Goal: Task Accomplishment & Management: Manage account settings

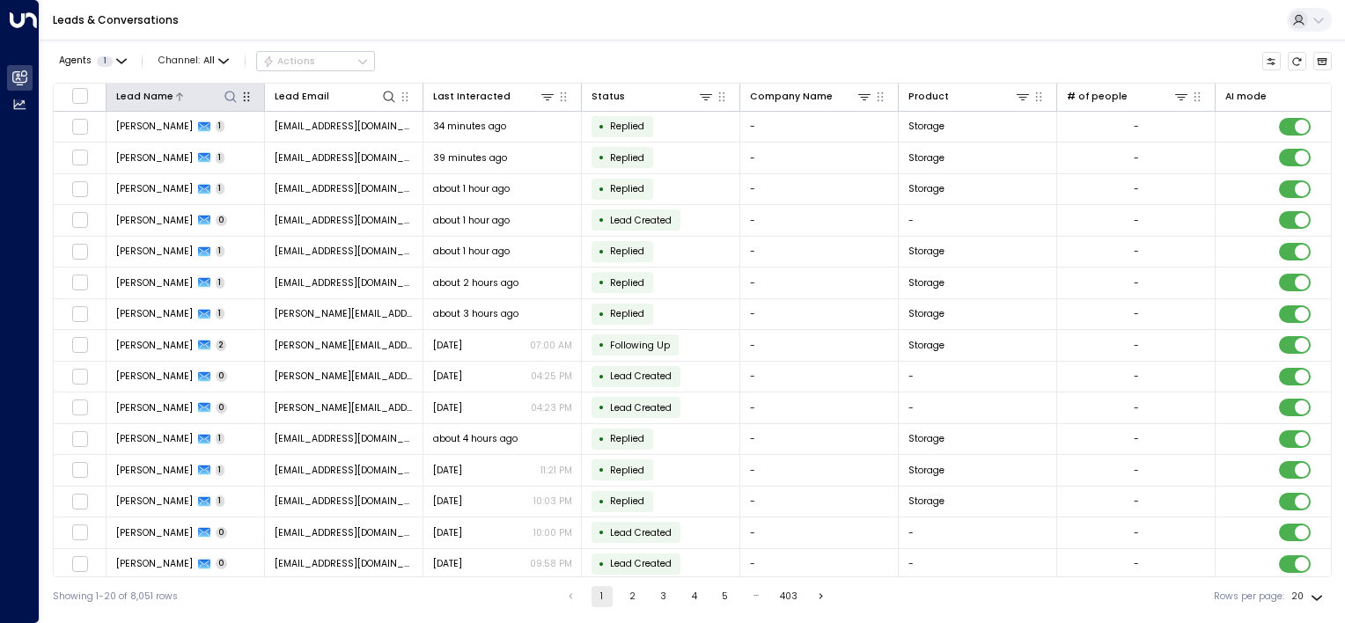
click at [229, 91] on icon at bounding box center [229, 96] width 11 height 11
type input "**********"
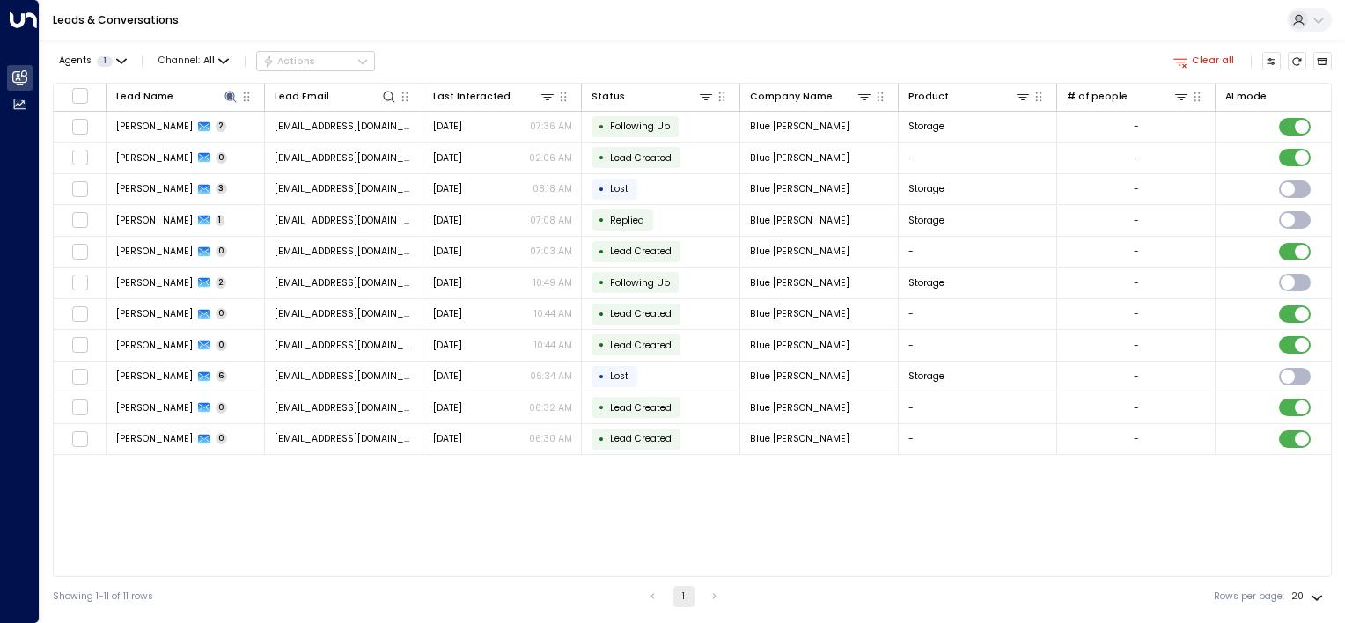
click at [268, 537] on div "Lead Name Lead Email Last Interacted Status Company Name Product # of people AI…" at bounding box center [692, 330] width 1279 height 495
drag, startPoint x: 709, startPoint y: 576, endPoint x: 883, endPoint y: 585, distance: 174.5
click at [883, 585] on div "Agents 1 Channel: All Actions Clear all Lead Name Lead Email Last Interacted St…" at bounding box center [692, 328] width 1279 height 576
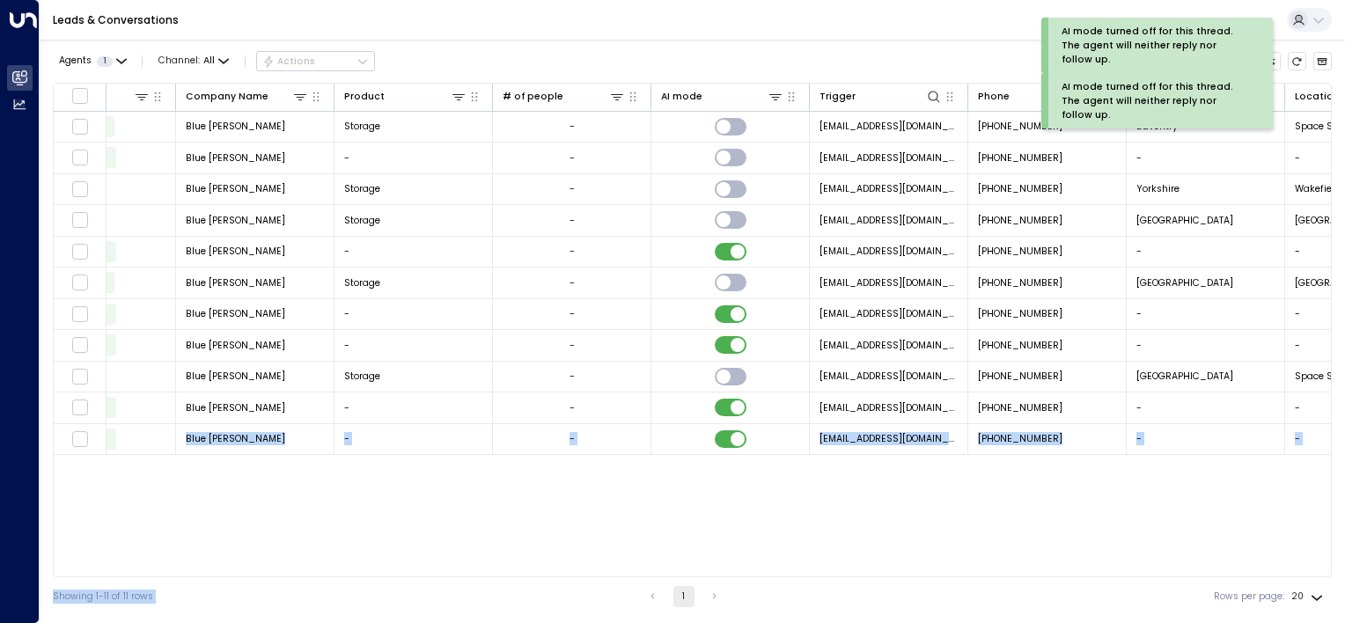
scroll to position [0, 681]
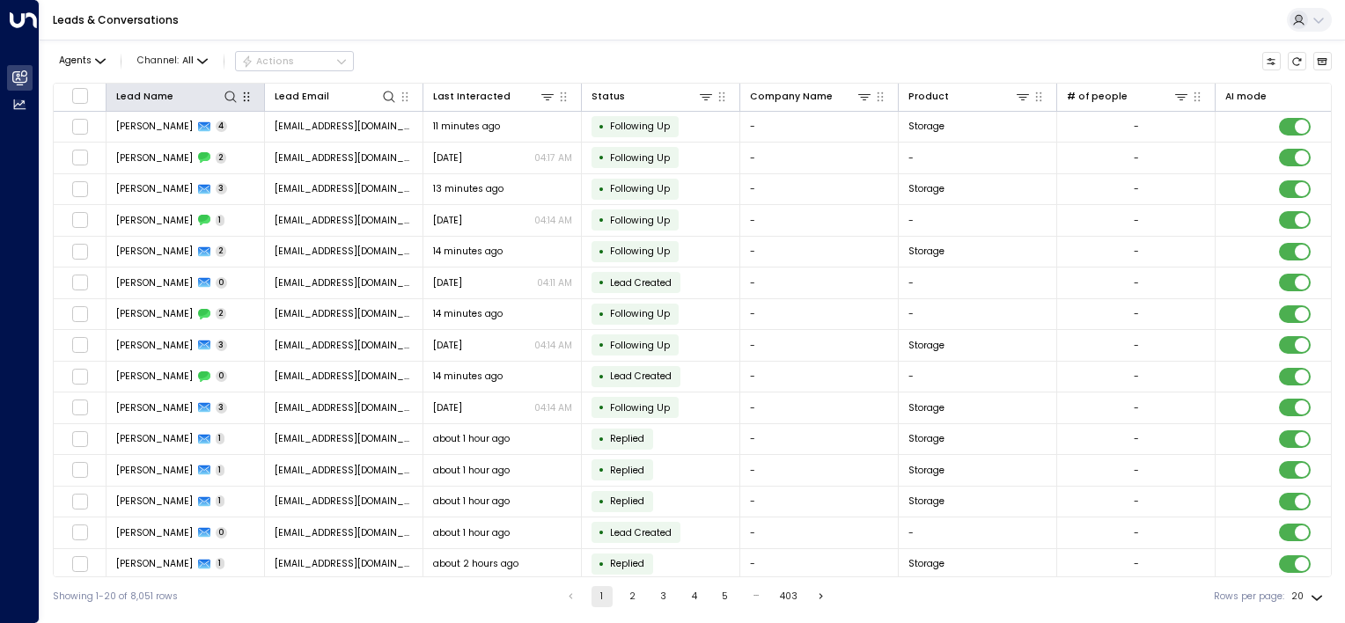
click at [226, 95] on icon at bounding box center [231, 97] width 14 height 14
type input "******"
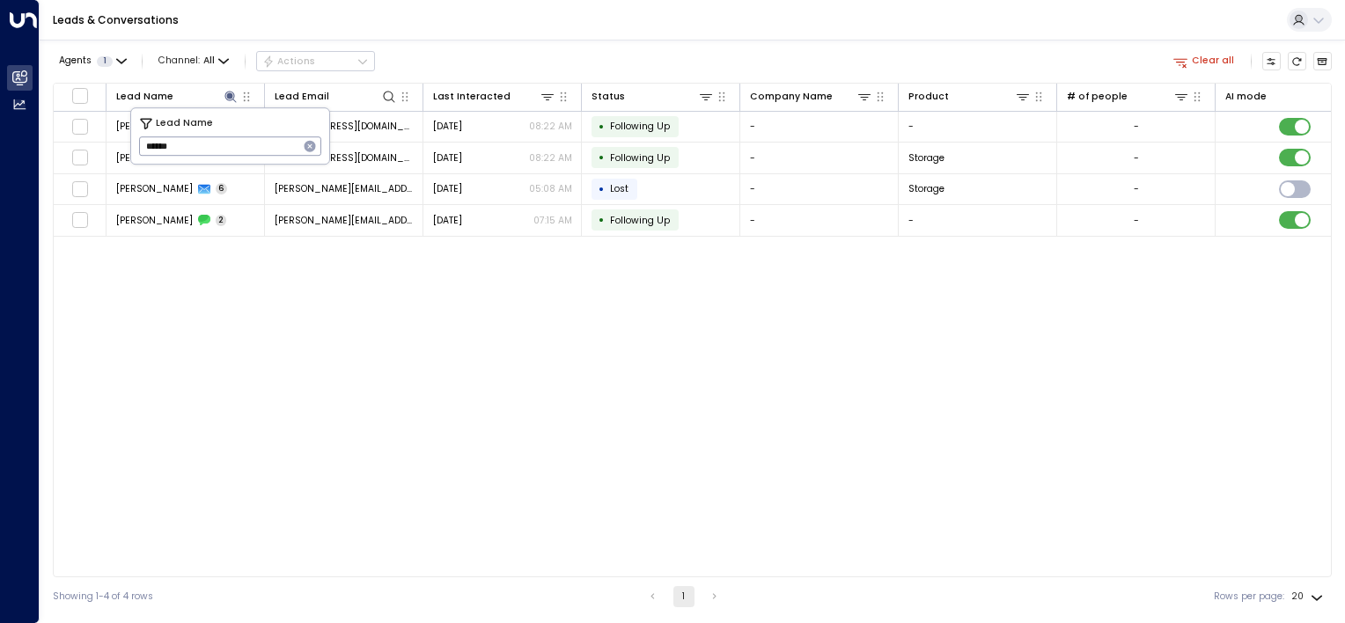
click at [458, 313] on div "Lead Name Lead Email Last Interacted Status Company Name Product # of people AI…" at bounding box center [692, 330] width 1279 height 495
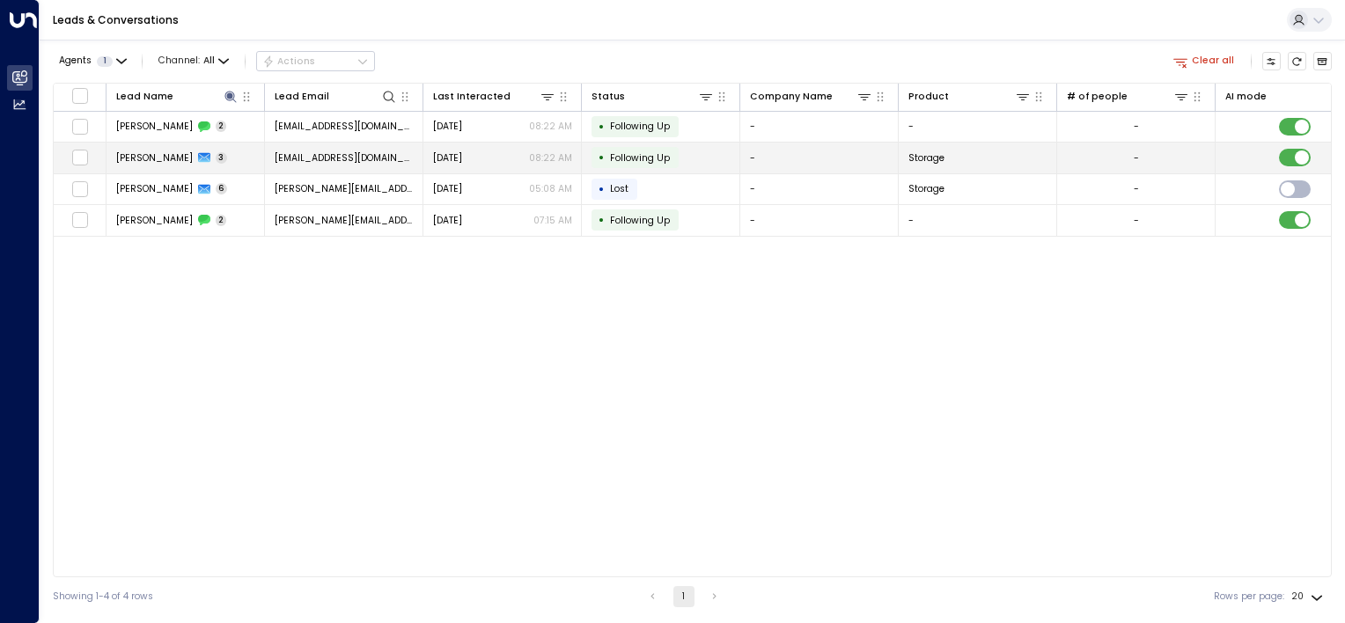
click at [642, 158] on span "Following Up" at bounding box center [640, 157] width 60 height 13
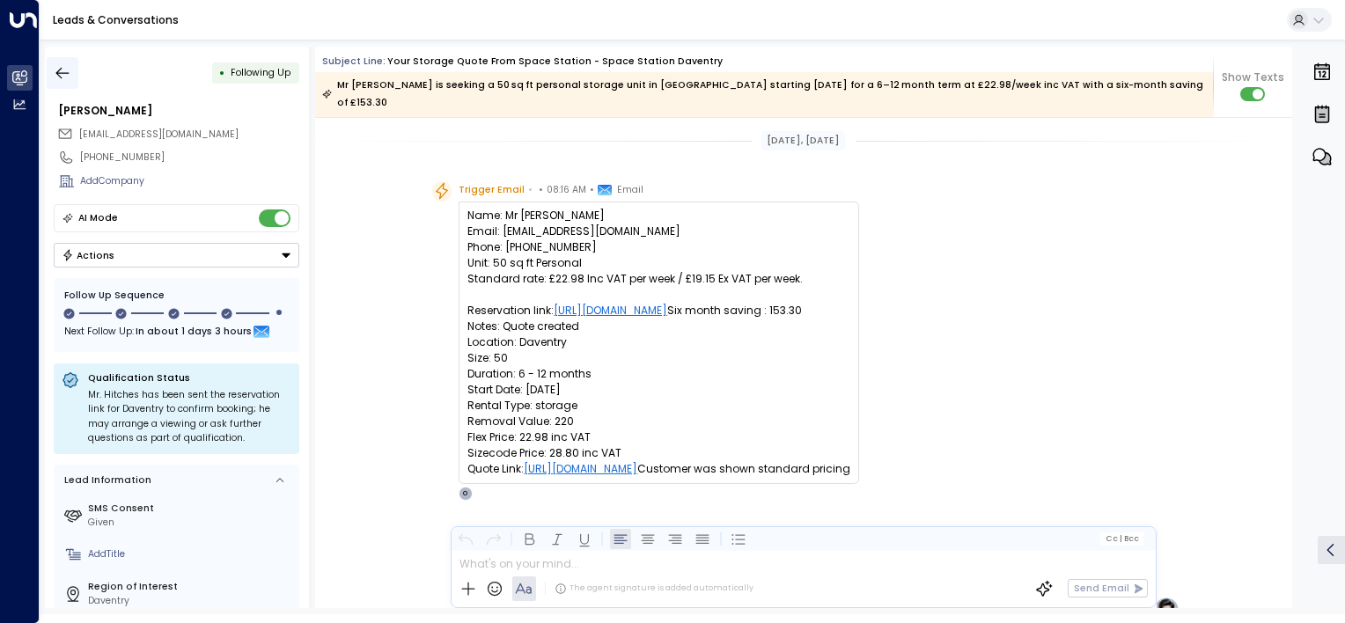
click at [64, 68] on icon "button" at bounding box center [63, 73] width 18 height 18
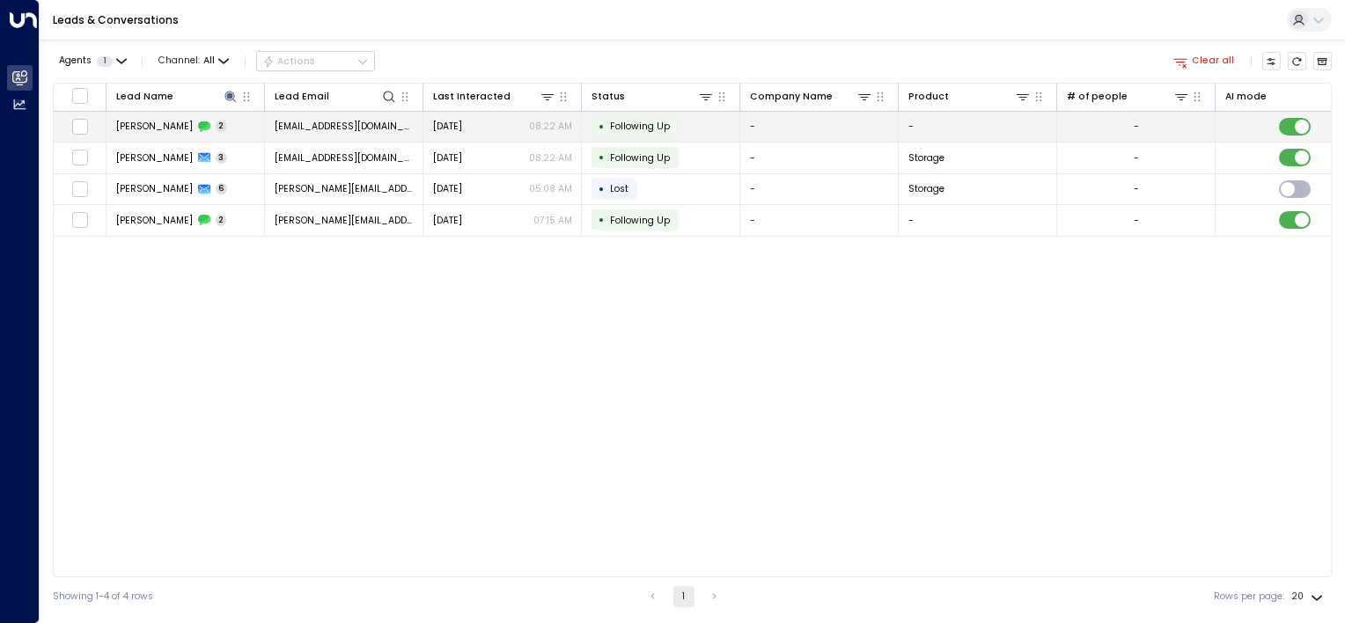
click at [623, 116] on div "• Following Up" at bounding box center [634, 126] width 87 height 21
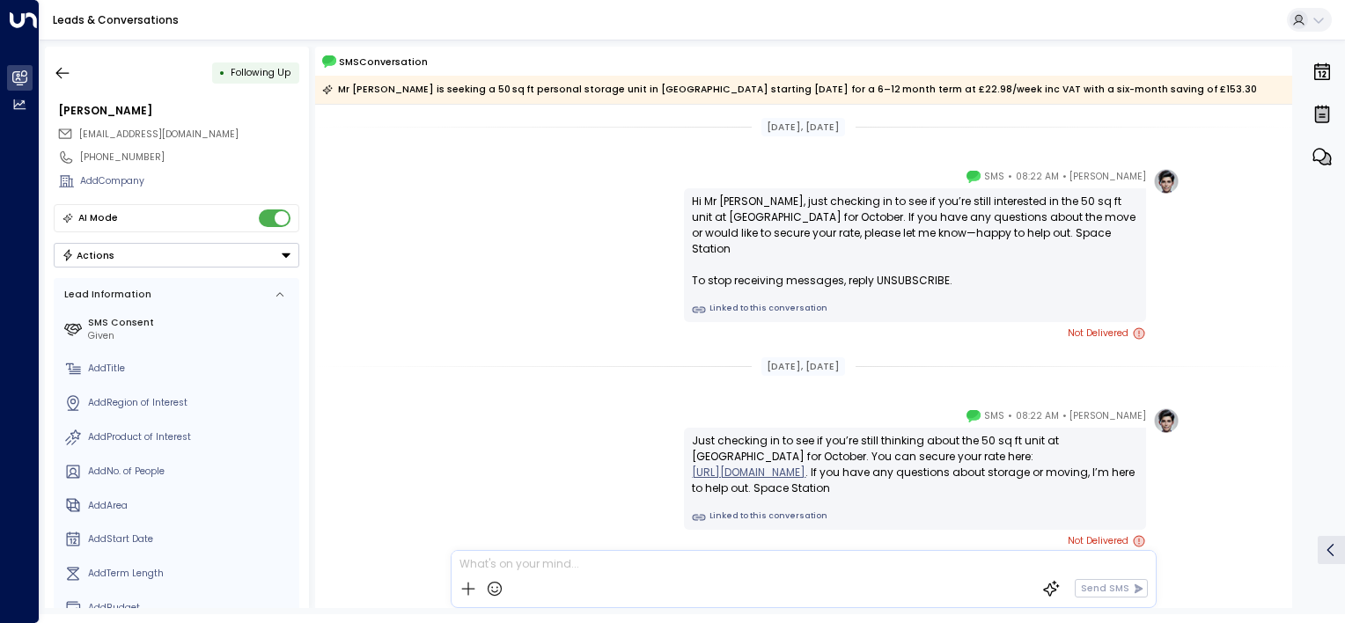
click at [43, 76] on div "• Following Up Kerrie-George Hitches dc.10@live.co.uk +447753651863 Add Company…" at bounding box center [692, 327] width 1305 height 575
click at [57, 73] on icon "button" at bounding box center [63, 73] width 18 height 18
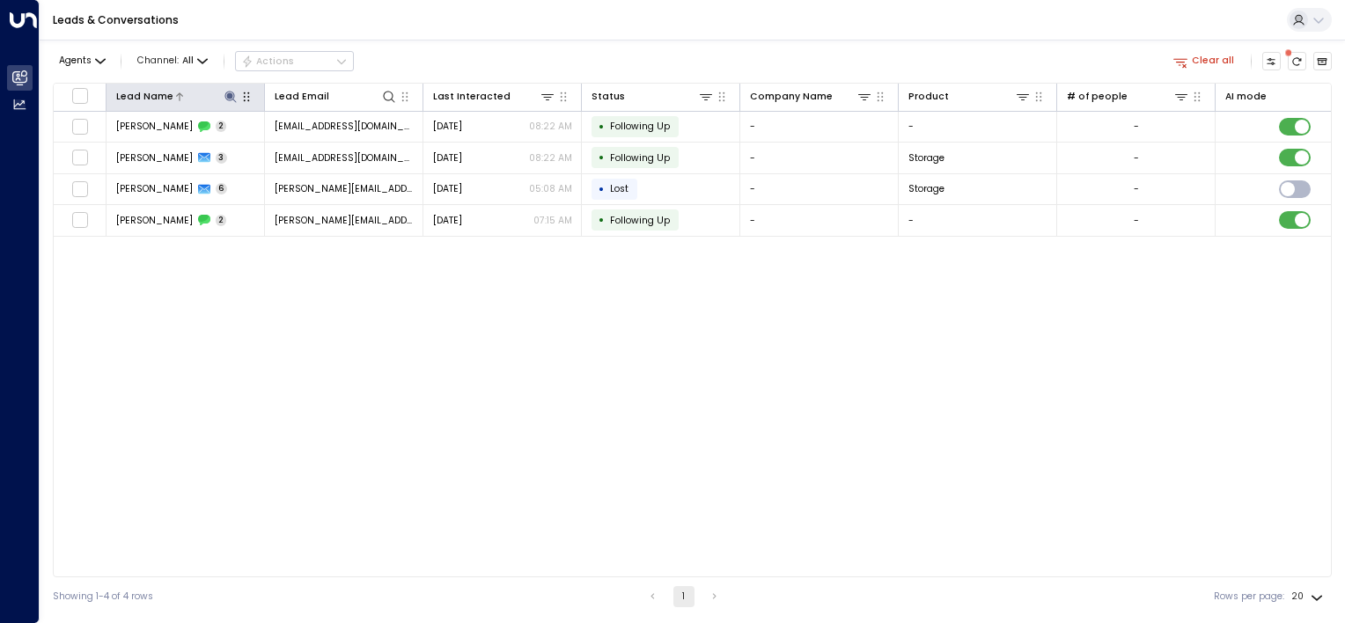
click at [236, 99] on icon at bounding box center [231, 97] width 14 height 14
drag, startPoint x: 246, startPoint y: 146, endPoint x: 0, endPoint y: 4, distance: 284.2
click at [0, 53] on html "Overview Leads & Conversations Leads & Conversations Analytics Analytics Leads …" at bounding box center [672, 308] width 1345 height 616
type input "*******"
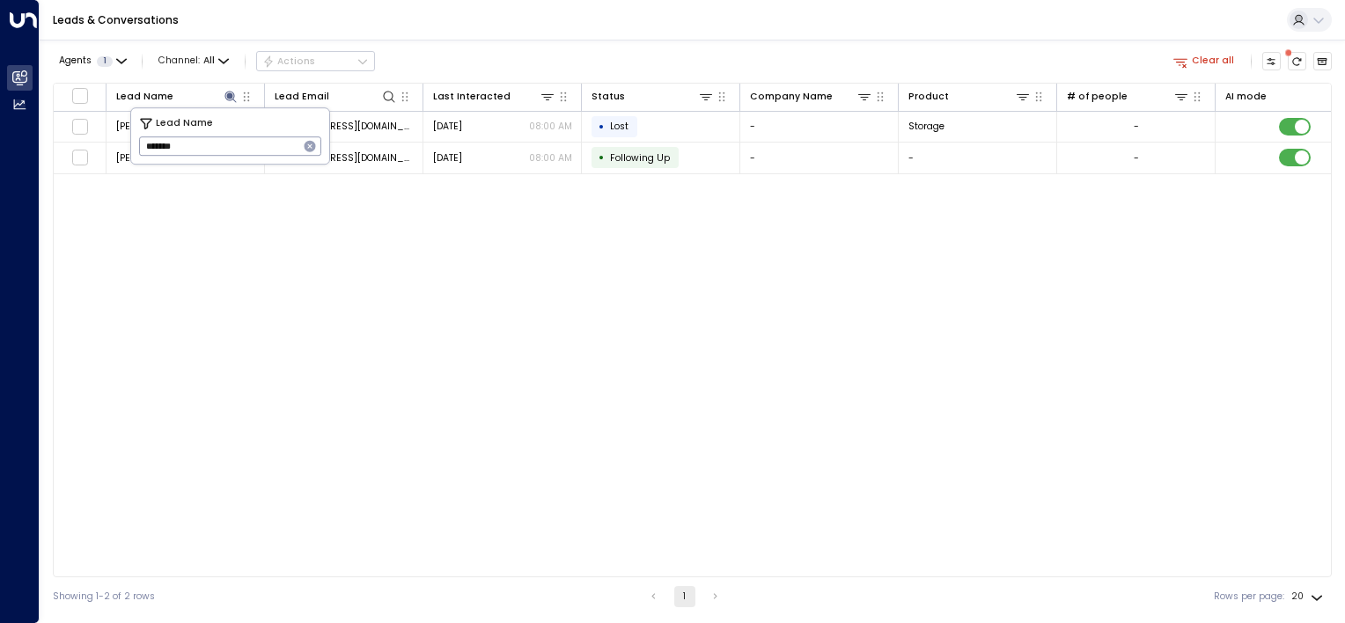
click at [441, 217] on div "Lead Name Lead Email Last Interacted Status Company Name Product # of people AI…" at bounding box center [692, 330] width 1279 height 495
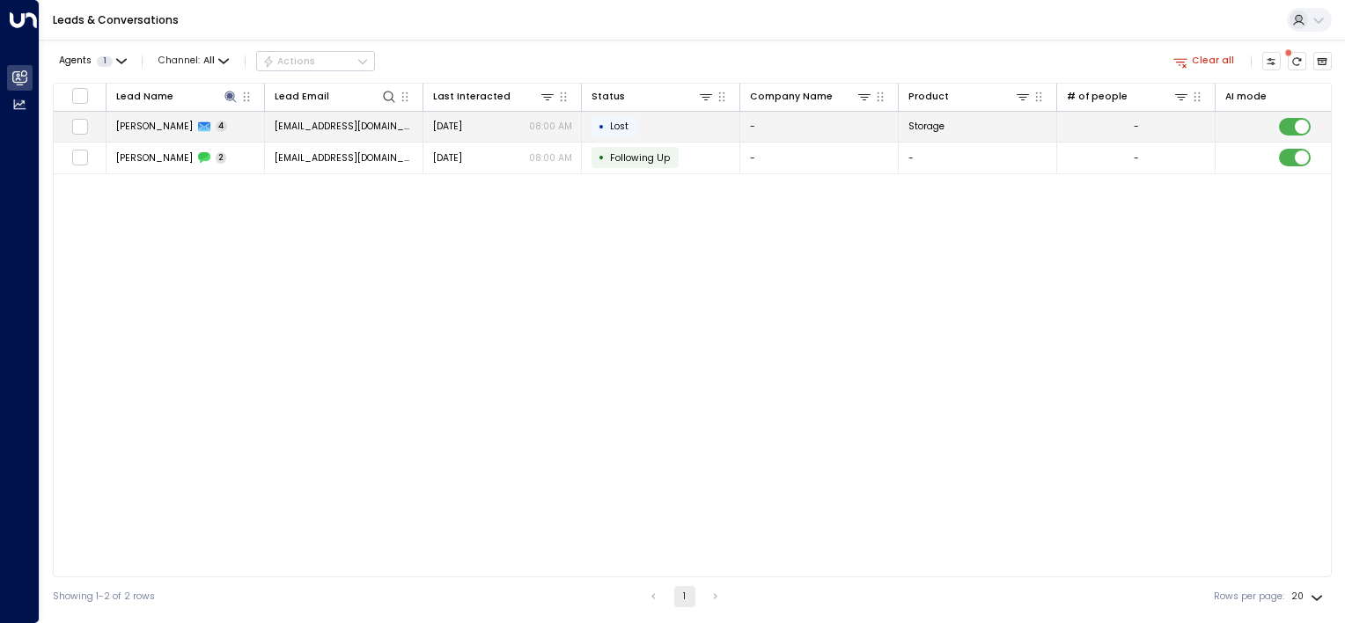
click at [662, 118] on td "• Lost" at bounding box center [661, 127] width 158 height 31
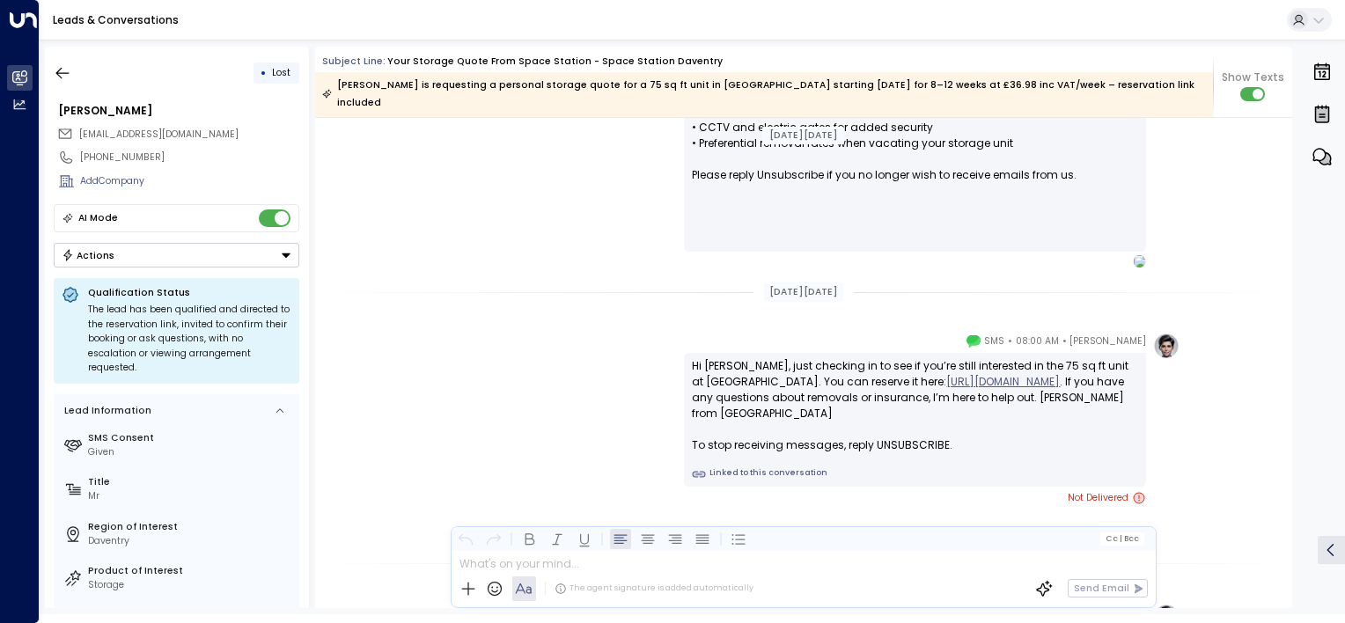
scroll to position [1397, 0]
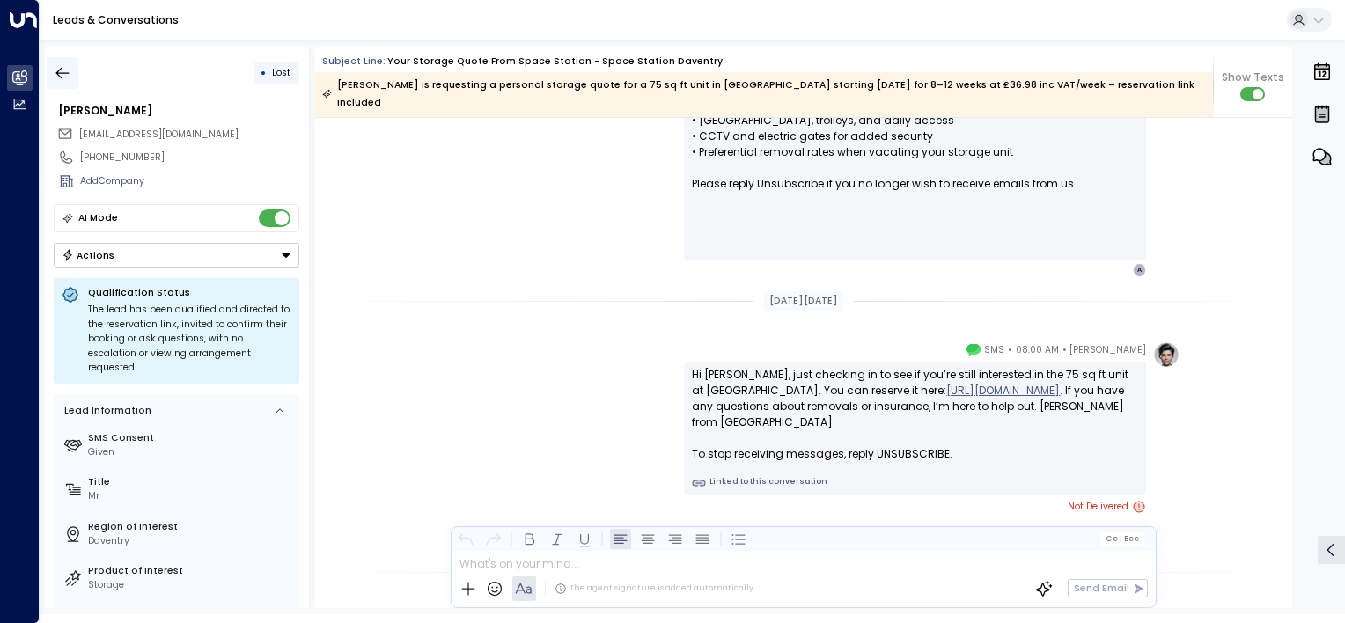
click at [60, 74] on icon "button" at bounding box center [63, 73] width 18 height 18
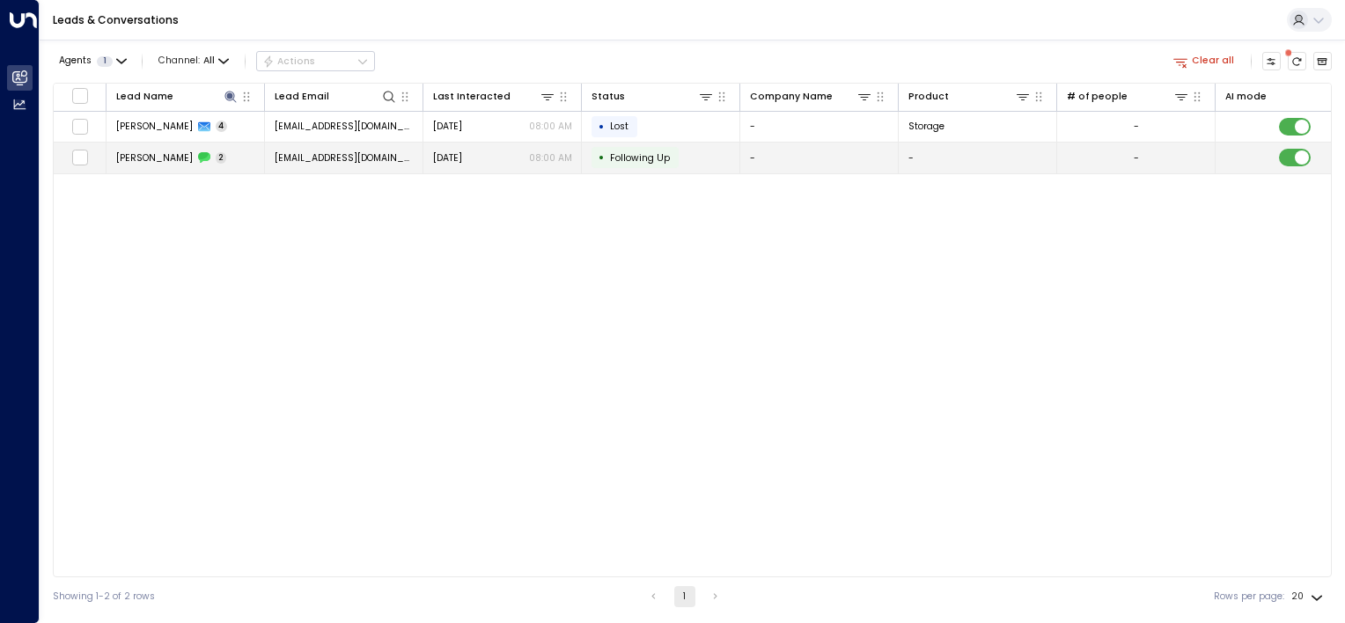
click at [345, 154] on span "andyhorwooduk@yahoo.co.uk" at bounding box center [344, 157] width 139 height 13
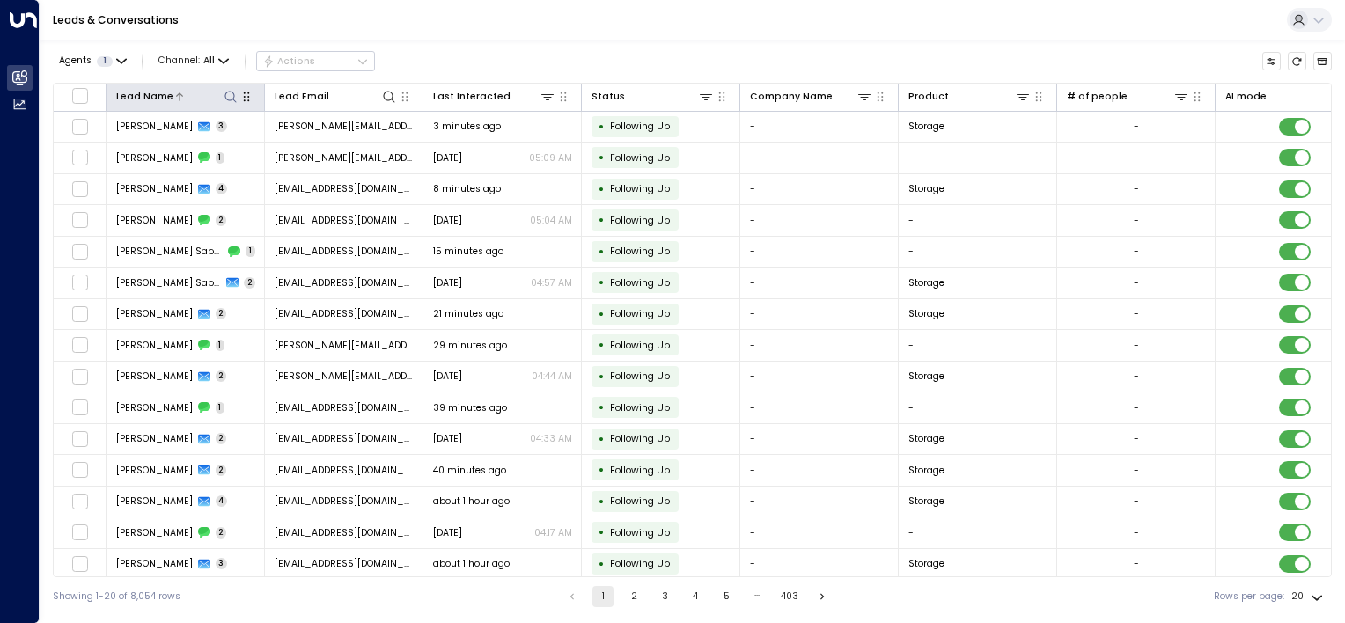
click at [233, 94] on icon at bounding box center [229, 96] width 11 height 11
type input "**********"
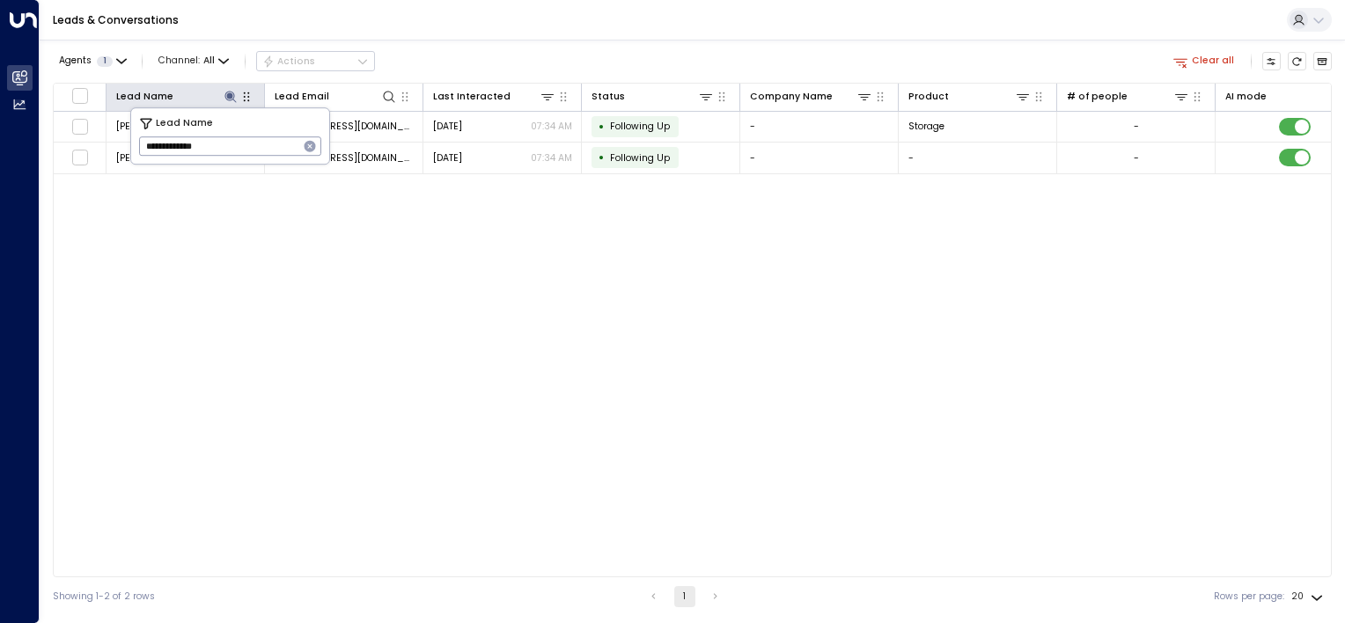
click at [417, 333] on div "Lead Name Lead Email Last Interacted Status Company Name Product # of people AI…" at bounding box center [692, 330] width 1279 height 495
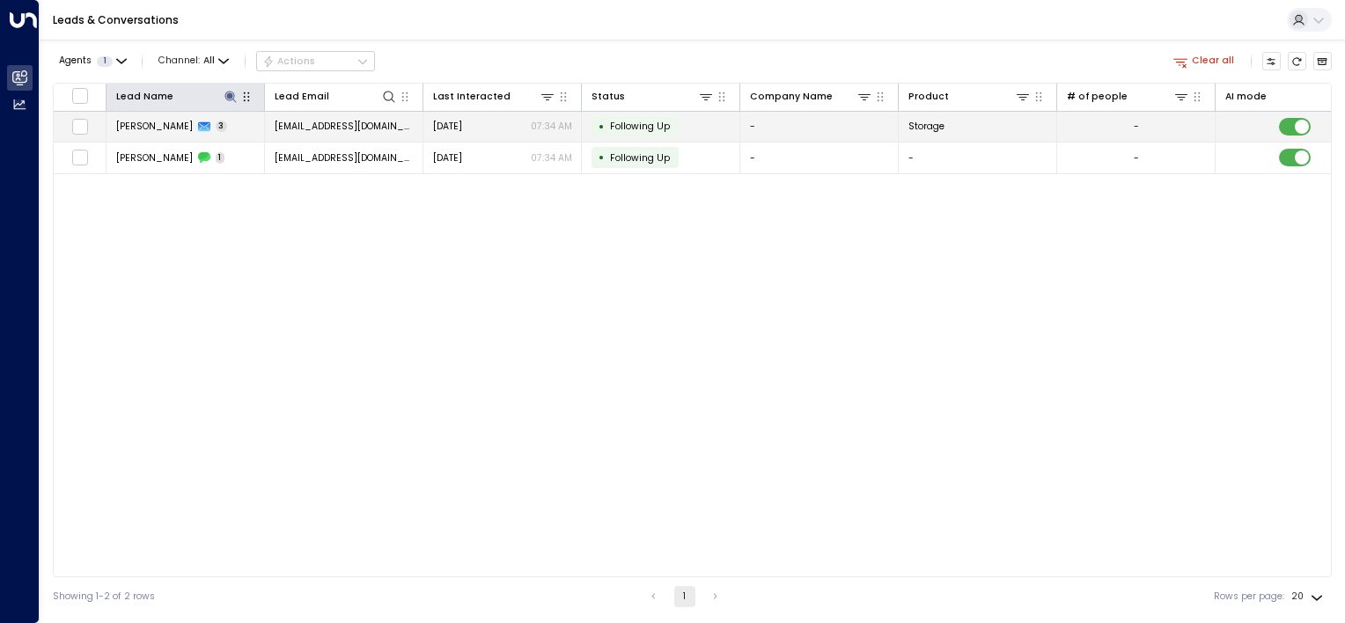
click at [519, 121] on div "Yesterday 07:34 AM" at bounding box center [502, 126] width 139 height 13
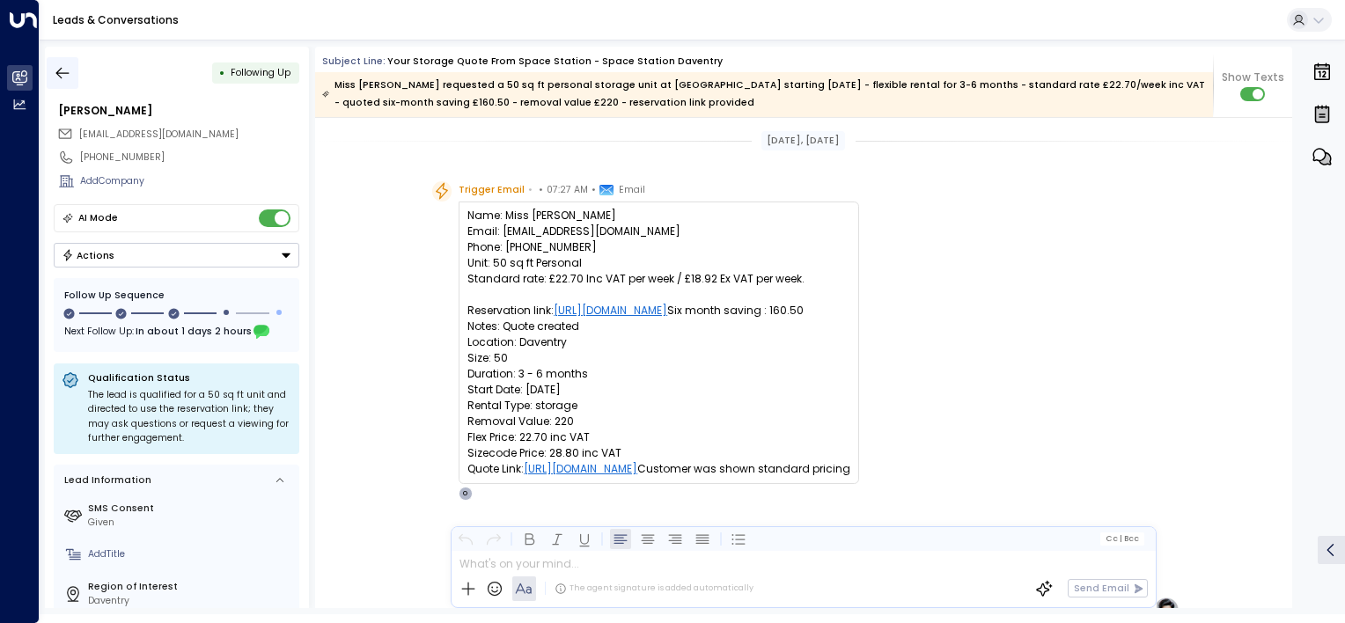
click at [67, 65] on icon "button" at bounding box center [63, 73] width 18 height 18
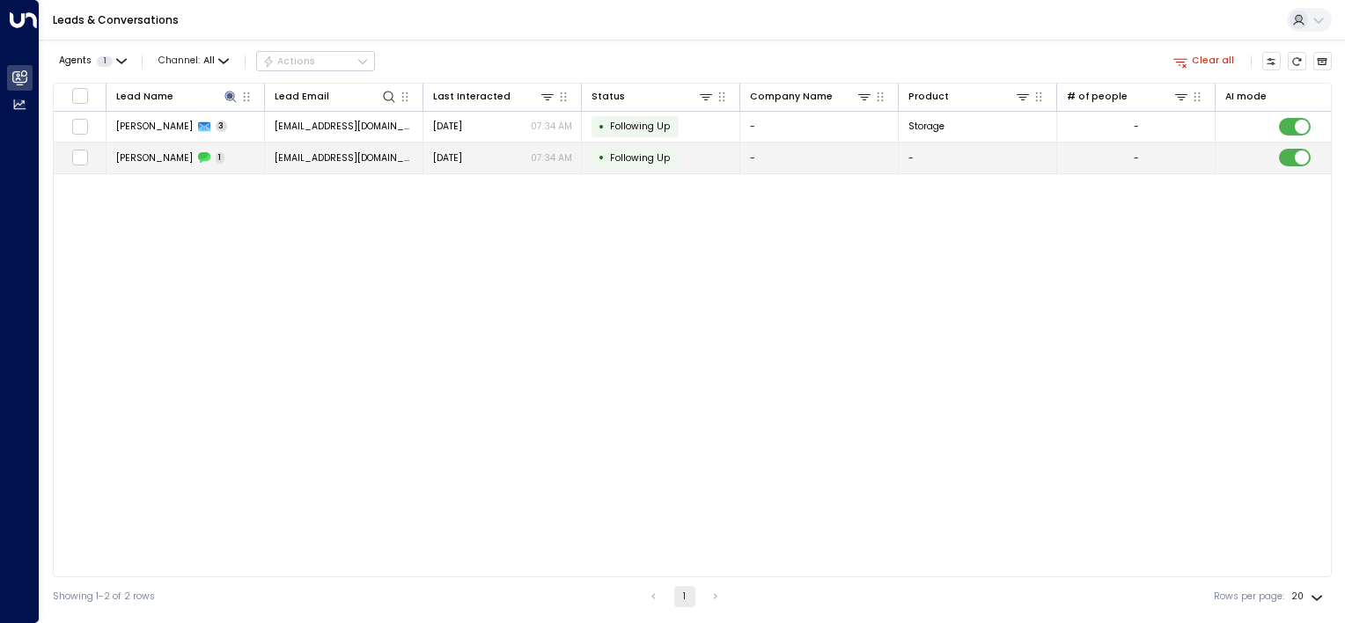
click at [457, 156] on span "[DATE]" at bounding box center [447, 157] width 29 height 13
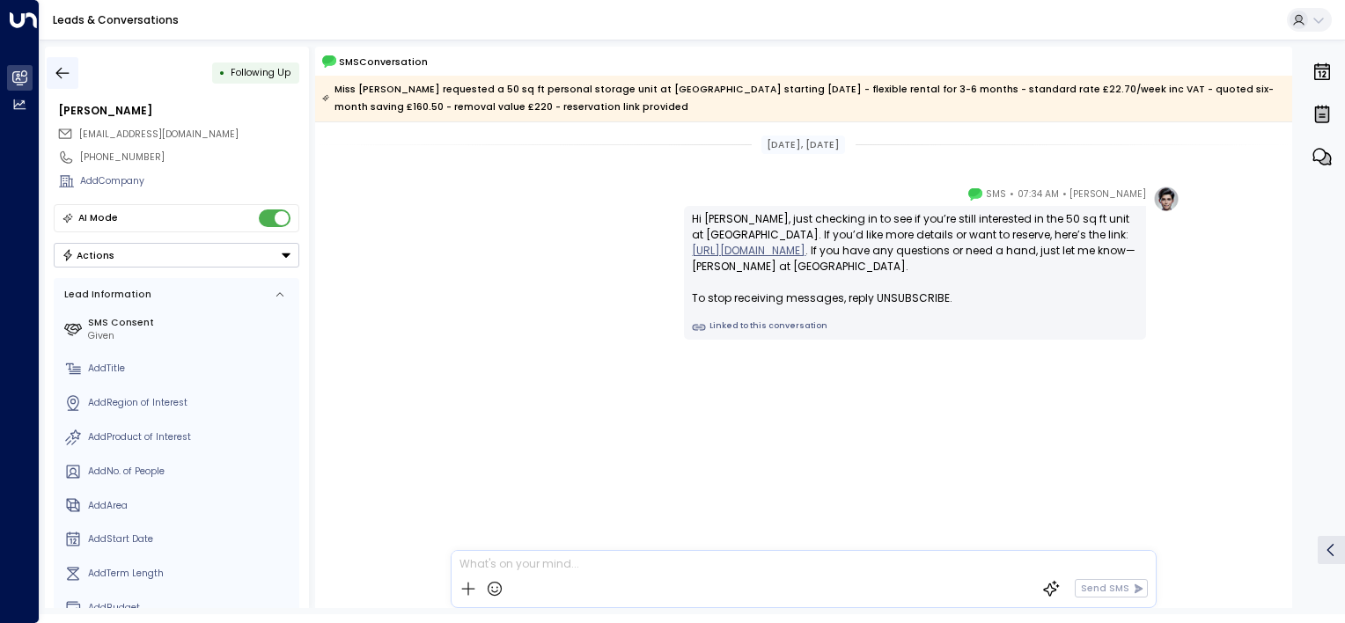
click at [64, 70] on icon "button" at bounding box center [63, 73] width 18 height 18
